Goal: Task Accomplishment & Management: Manage account settings

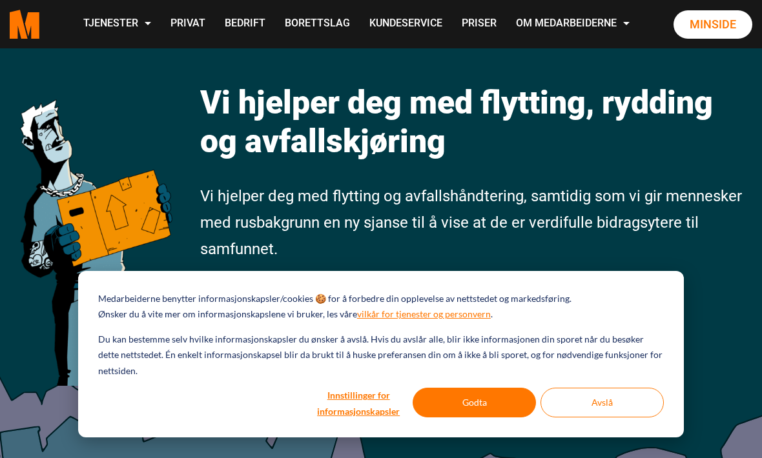
scroll to position [72, 0]
click at [457, 400] on button "Godta" at bounding box center [474, 403] width 123 height 30
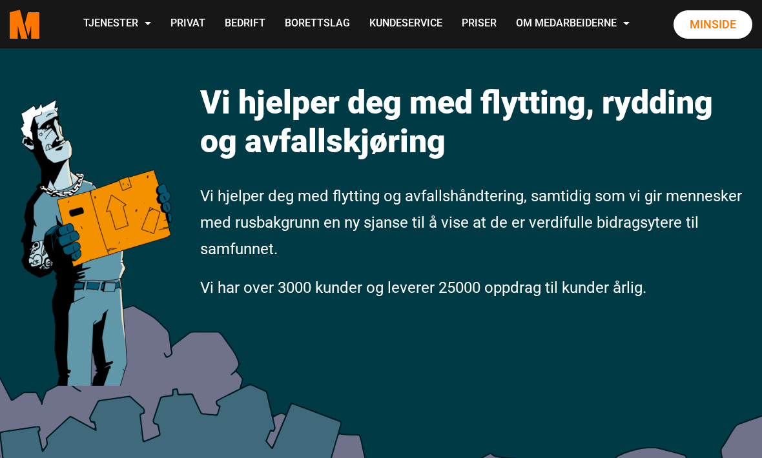
scroll to position [0, 0]
click at [713, 39] on link "Minside" at bounding box center [712, 24] width 79 height 28
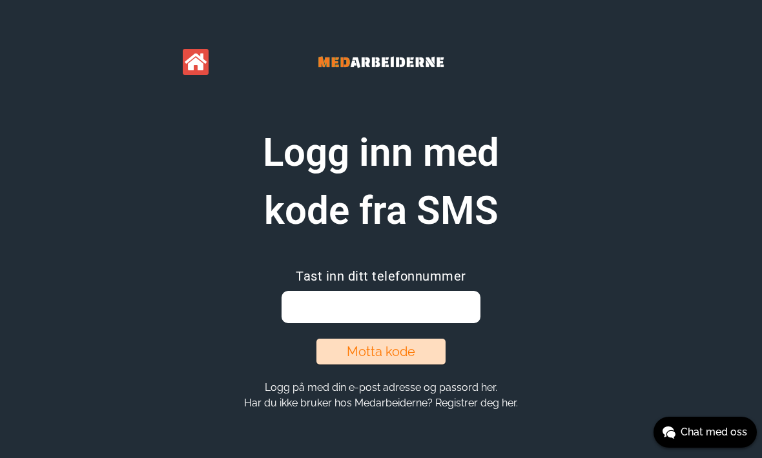
click at [434, 300] on input "email" at bounding box center [380, 307] width 198 height 32
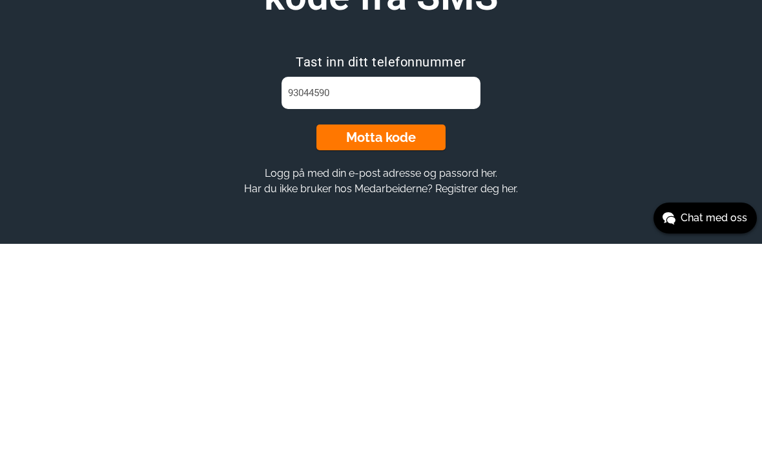
type input "93044590"
click at [387, 339] on button "Motta kode" at bounding box center [380, 352] width 129 height 26
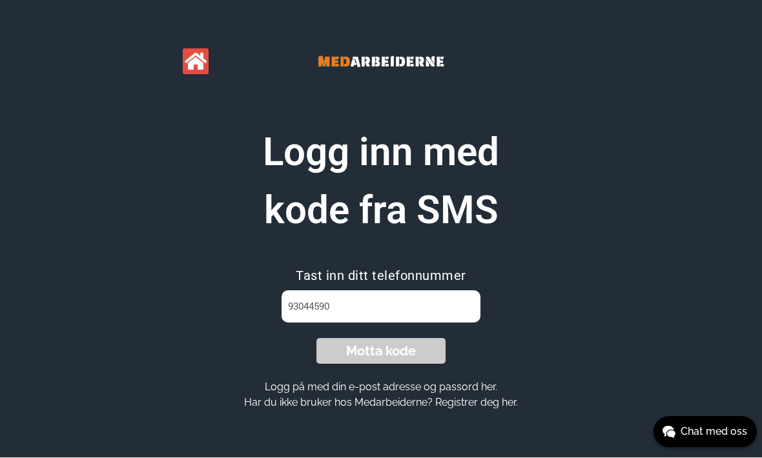
scroll to position [1, 0]
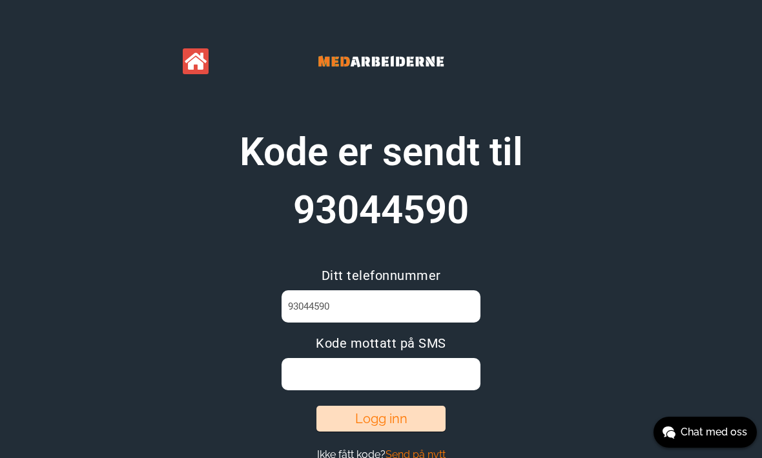
click at [358, 371] on input at bounding box center [380, 374] width 198 height 32
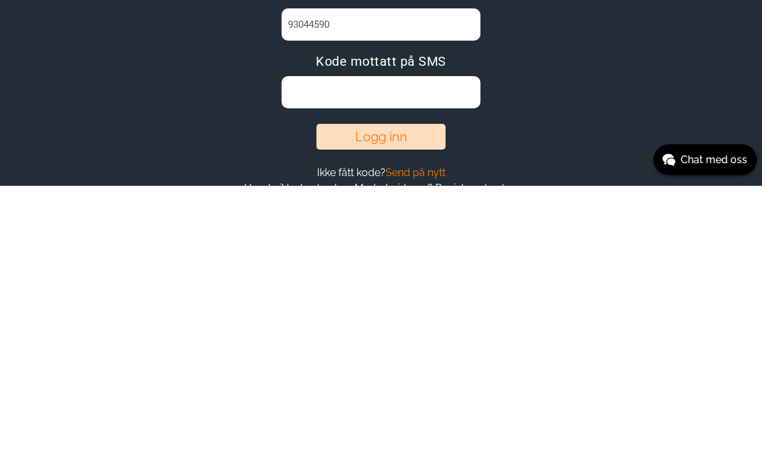
click at [604, 114] on section "Kode er sendt til 93044590 Ditt telefonnummer 93044590 Kode mottatt på SMS Logg…" at bounding box center [381, 291] width 496 height 355
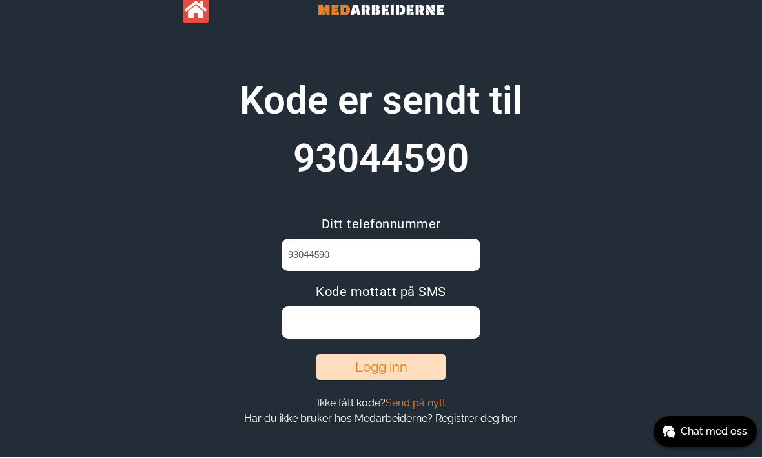
click at [416, 322] on input at bounding box center [380, 323] width 198 height 32
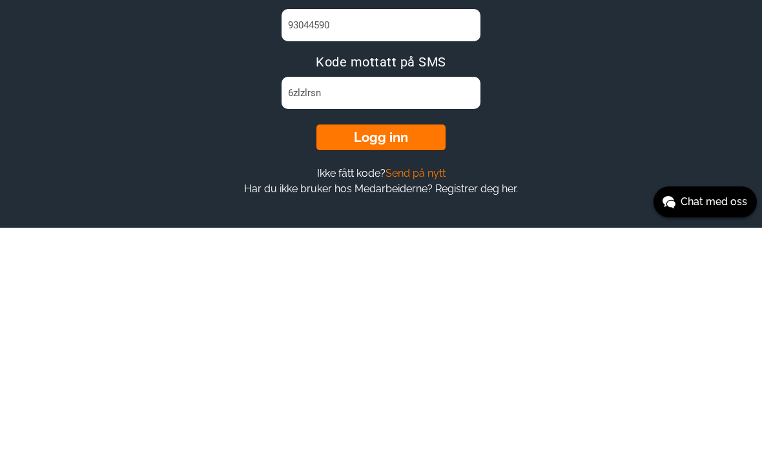
type input "6zlzlrsn"
click at [389, 355] on button "Logg inn" at bounding box center [380, 368] width 129 height 26
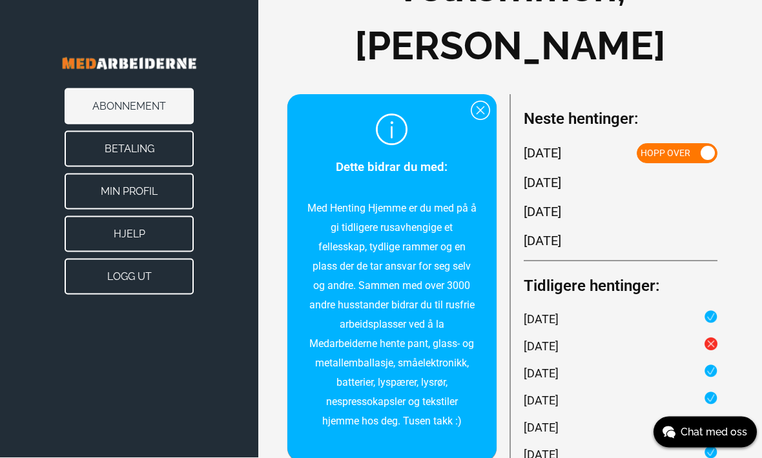
scroll to position [80, 0]
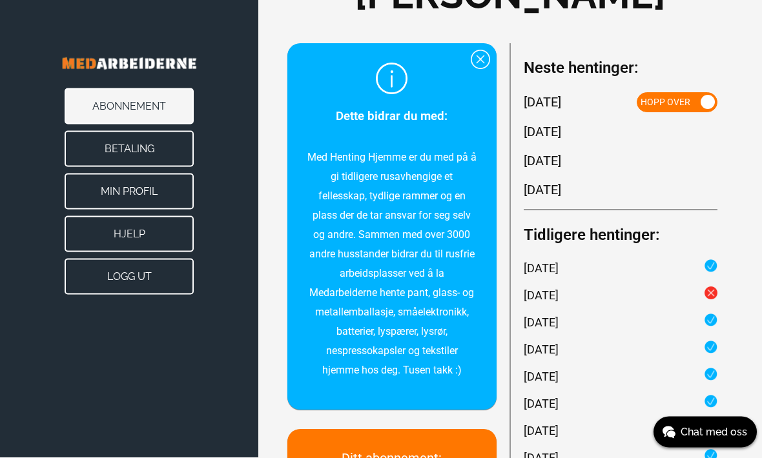
click at [699, 113] on button "Hopp over" at bounding box center [677, 103] width 81 height 20
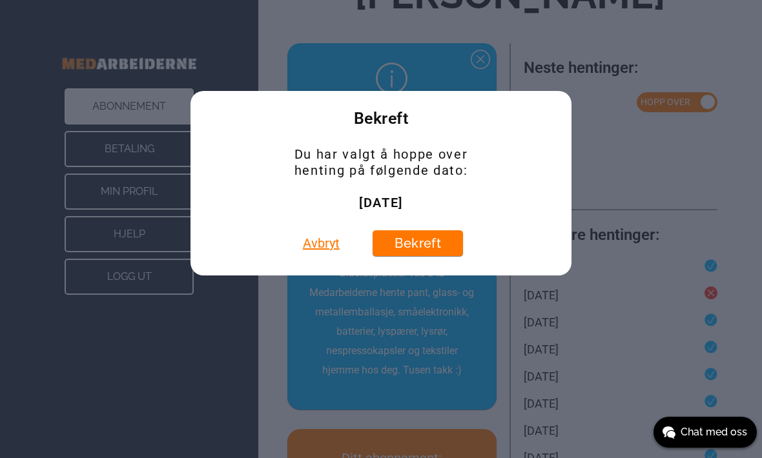
click at [326, 256] on button "Avbryt" at bounding box center [321, 243] width 45 height 26
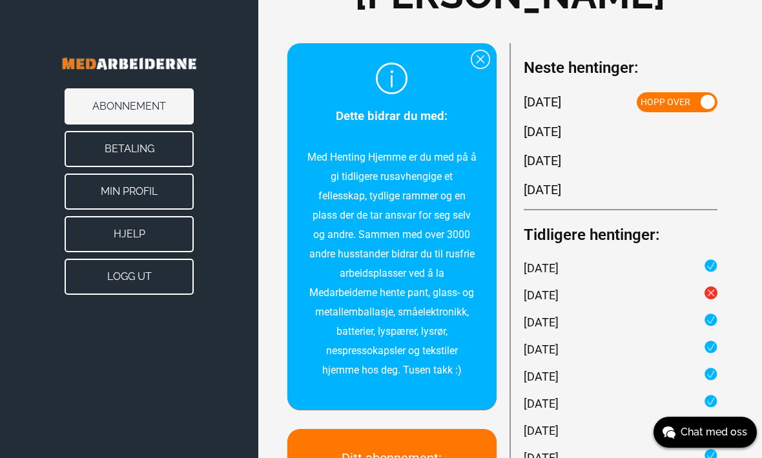
click at [686, 107] on span "Hopp over" at bounding box center [665, 102] width 50 height 10
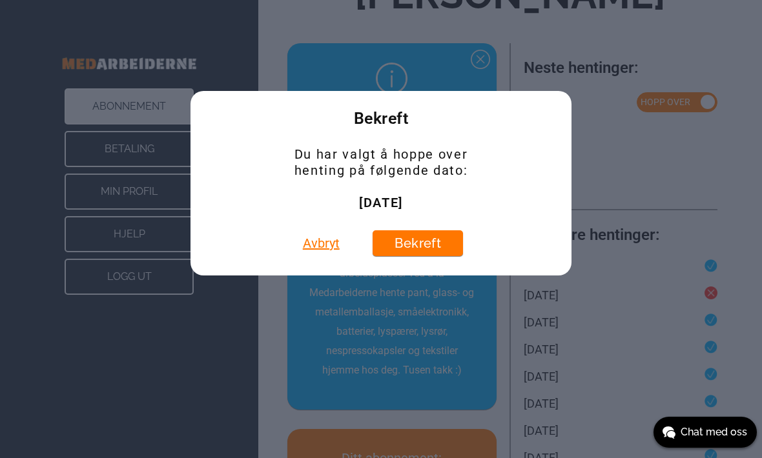
click at [691, 100] on div "Bekreft Du har valgt å hoppe over henting på følgende dato: 12. september 2025 …" at bounding box center [381, 229] width 762 height 458
click at [430, 256] on button "Bekreft" at bounding box center [418, 243] width 90 height 26
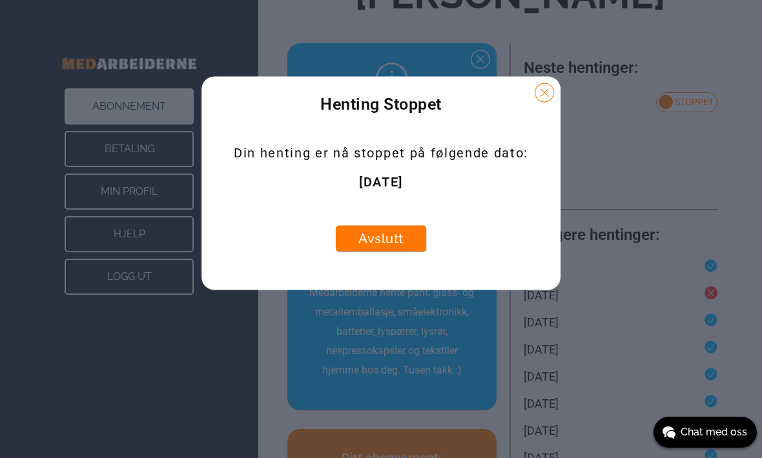
click at [402, 252] on button "Avslutt" at bounding box center [381, 239] width 90 height 26
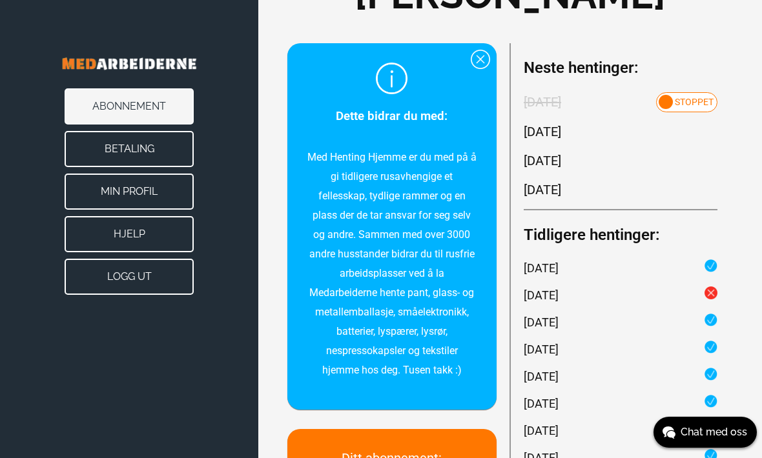
click at [626, 170] on div "Neste hentinger: 12. september 2025 Stoppet 10. oktober 2025 14. november 2025 …" at bounding box center [621, 127] width 194 height 143
click at [682, 107] on span "Stoppet" at bounding box center [694, 102] width 39 height 10
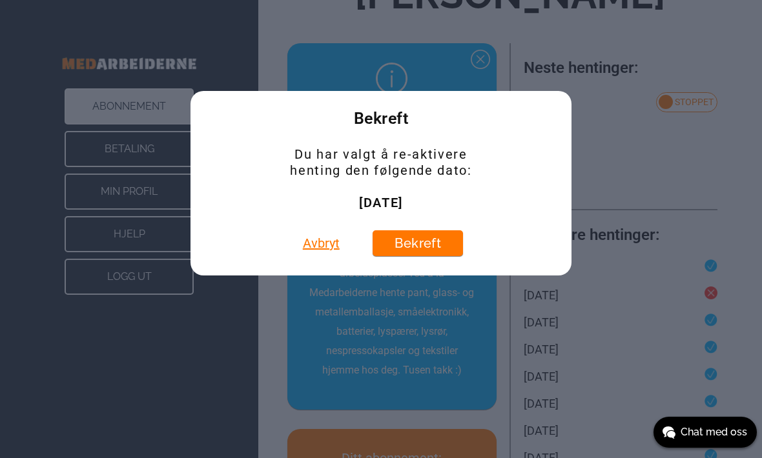
click at [424, 256] on button "Bekreft" at bounding box center [418, 243] width 90 height 26
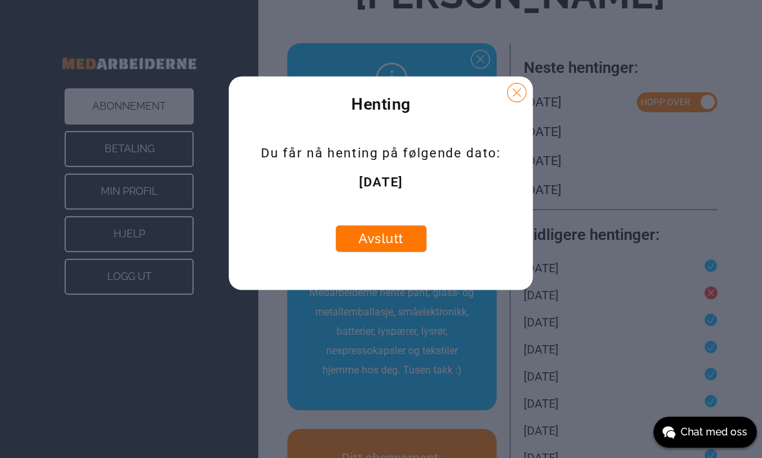
click at [520, 103] on button at bounding box center [516, 92] width 19 height 19
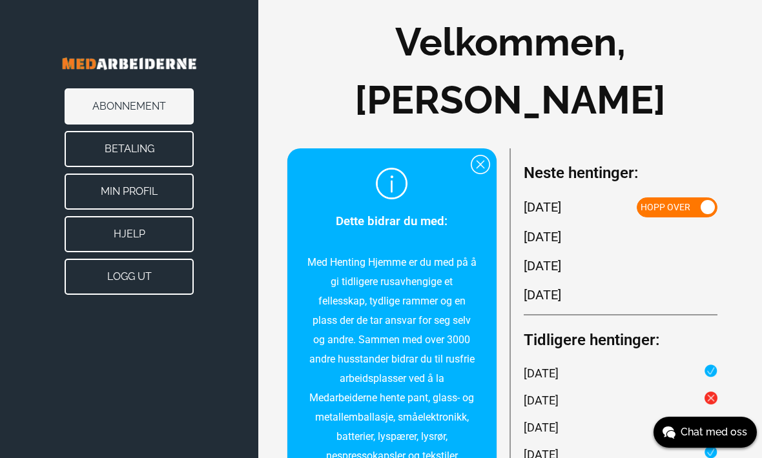
scroll to position [0, 0]
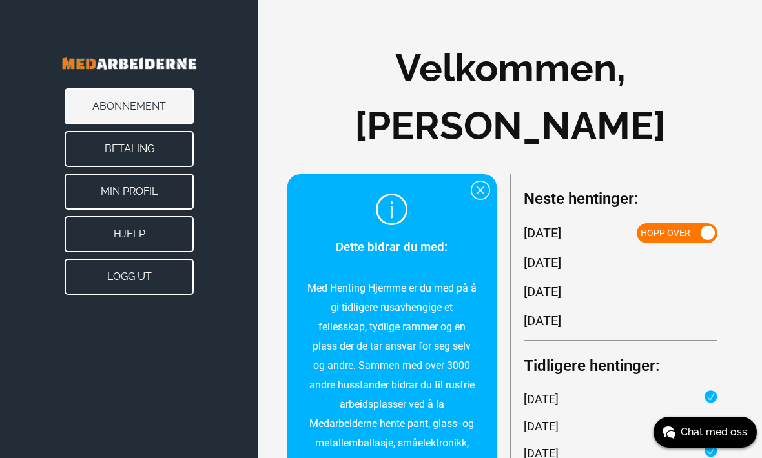
click at [145, 279] on button "Logg ut" at bounding box center [129, 277] width 129 height 36
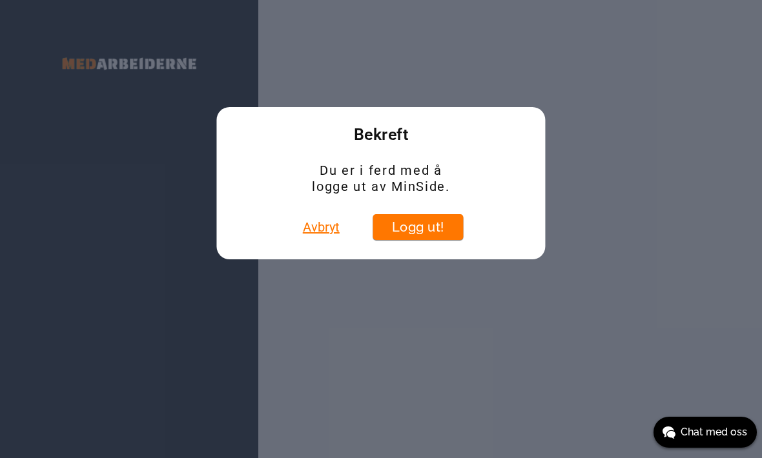
click at [425, 227] on button "Logg ut!" at bounding box center [418, 227] width 90 height 26
